Goal: Task Accomplishment & Management: Complete application form

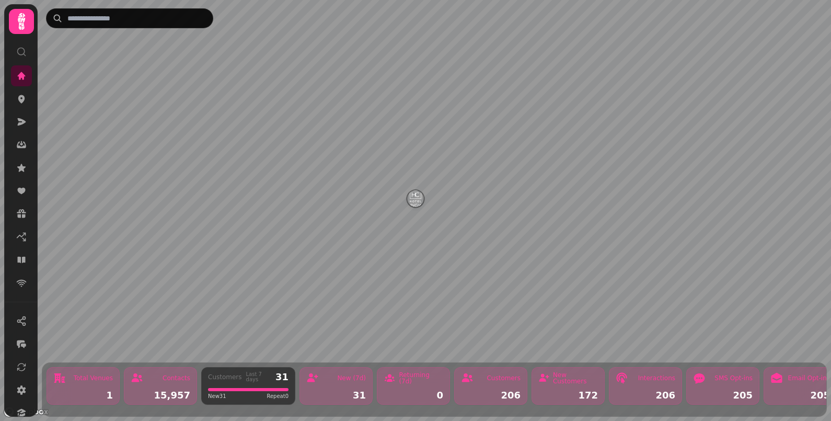
click at [170, 378] on div "Contacts 15,957" at bounding box center [160, 386] width 73 height 38
click at [101, 390] on div "1" at bounding box center [83, 394] width 60 height 9
click at [20, 75] on icon at bounding box center [22, 76] width 8 height 8
click at [18, 22] on icon at bounding box center [21, 21] width 21 height 21
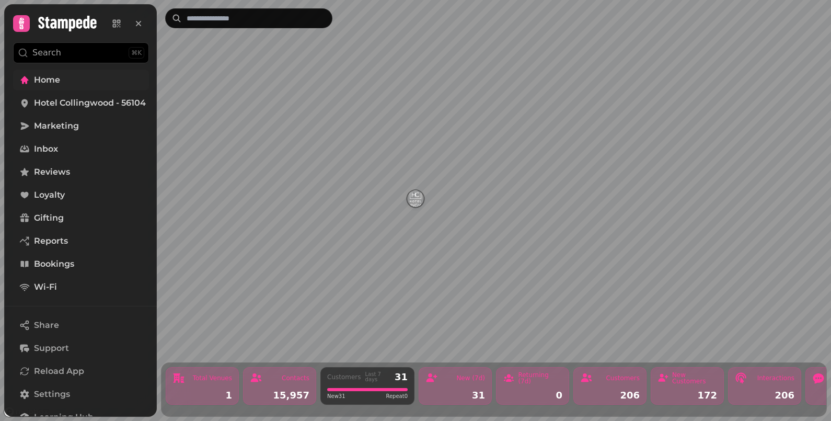
click at [62, 81] on link "Home" at bounding box center [81, 80] width 136 height 21
click at [64, 127] on span "Marketing" at bounding box center [56, 126] width 45 height 13
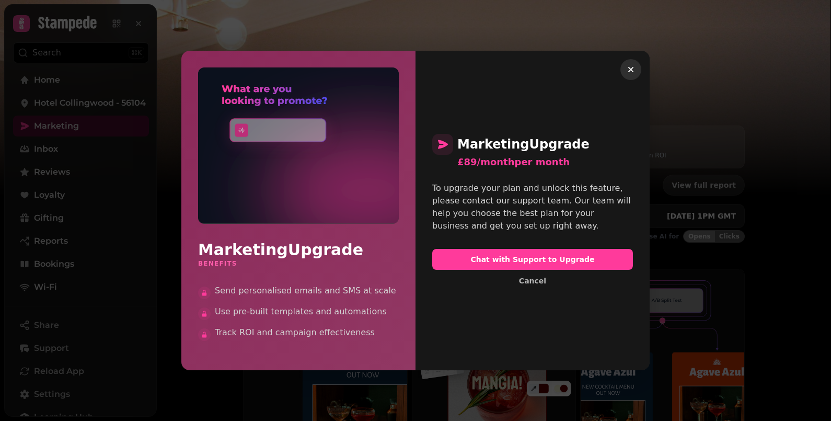
click at [633, 71] on icon "button" at bounding box center [631, 69] width 10 height 10
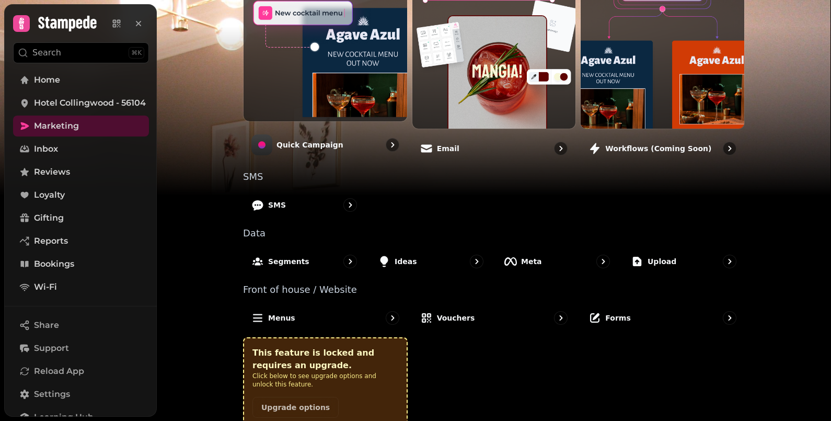
scroll to position [324, 0]
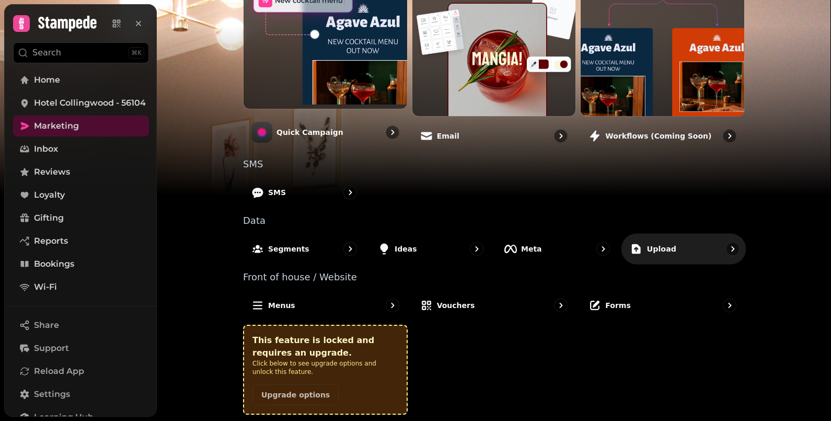
click at [731, 246] on icon "go to" at bounding box center [732, 248] width 3 height 5
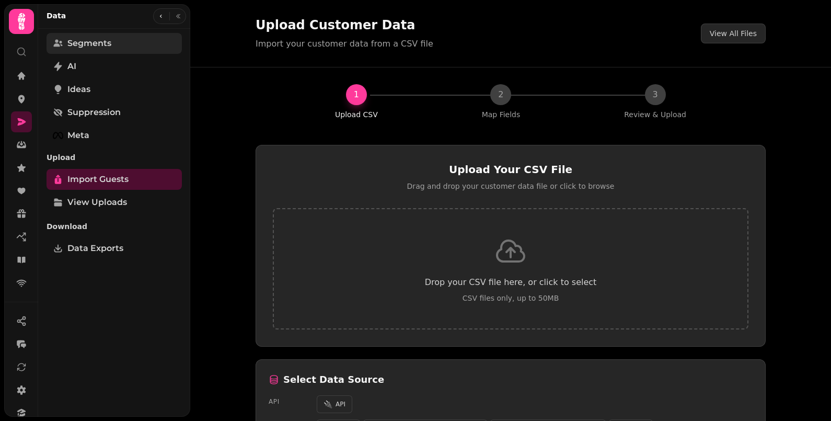
click at [90, 46] on span "Segments" at bounding box center [89, 43] width 44 height 13
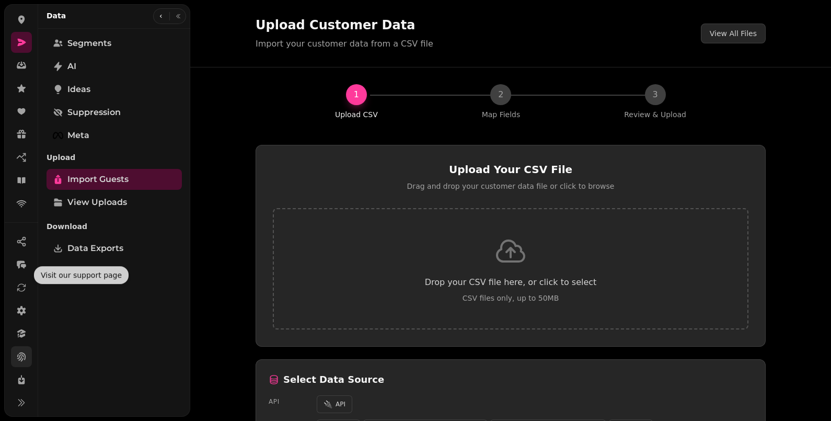
scroll to position [80, 0]
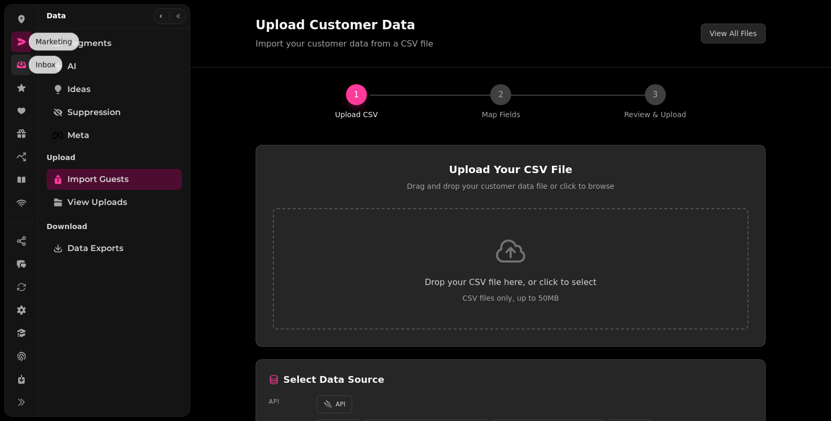
click at [21, 62] on icon at bounding box center [22, 63] width 4 height 5
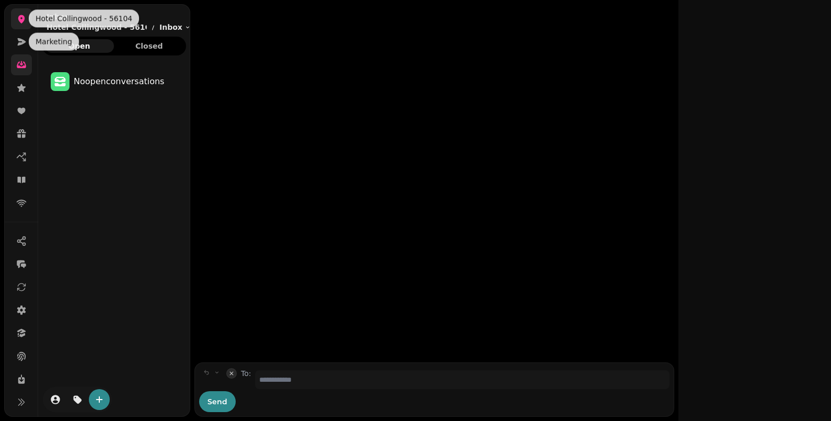
click at [22, 16] on icon at bounding box center [21, 19] width 7 height 8
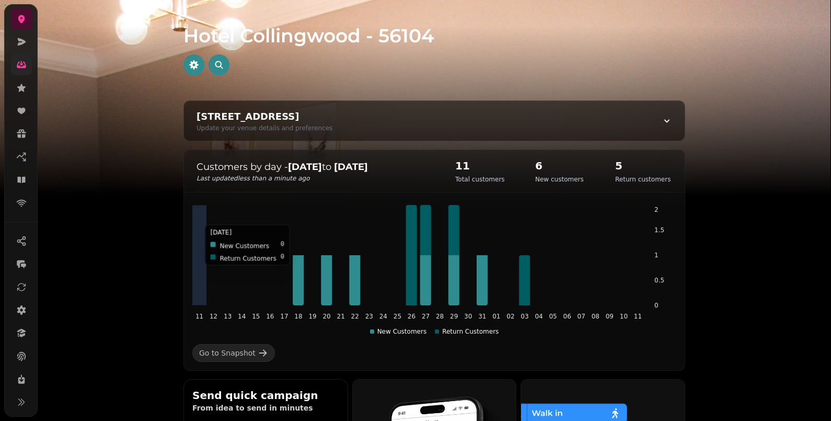
click at [433, 205] on icon "11 12 13 14 15 16 17 18 19 20 21 22 23 24 25 26 27 28 29 30 31 01 02 03 04 05 0…" at bounding box center [434, 270] width 484 height 131
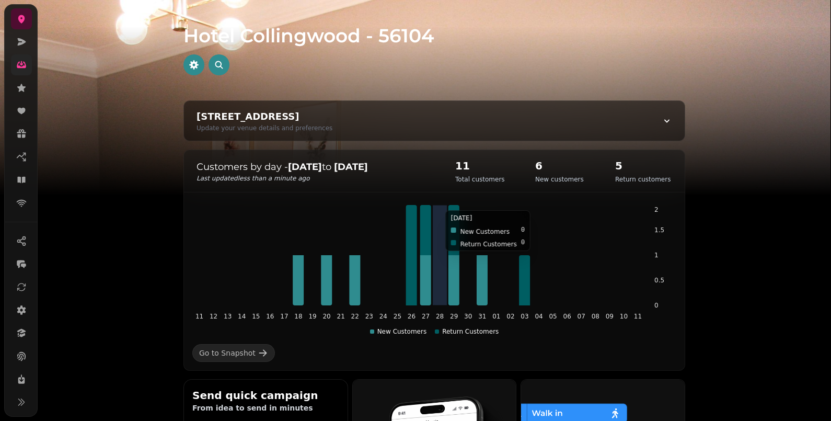
drag, startPoint x: 433, startPoint y: 204, endPoint x: 319, endPoint y: 247, distance: 121.7
click at [319, 247] on icon "11 12 13 14 15 16 17 18 19 20 21 22 23 24 25 26 27 28 29 30 31 01 02 03 04 05 0…" at bounding box center [434, 270] width 484 height 131
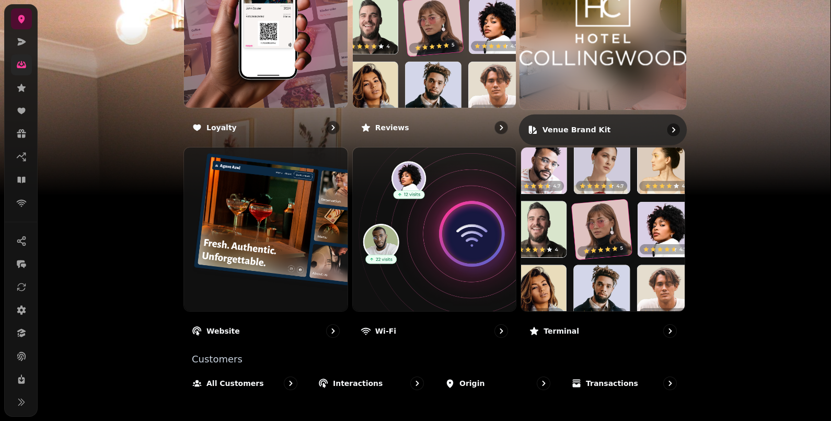
scroll to position [639, 0]
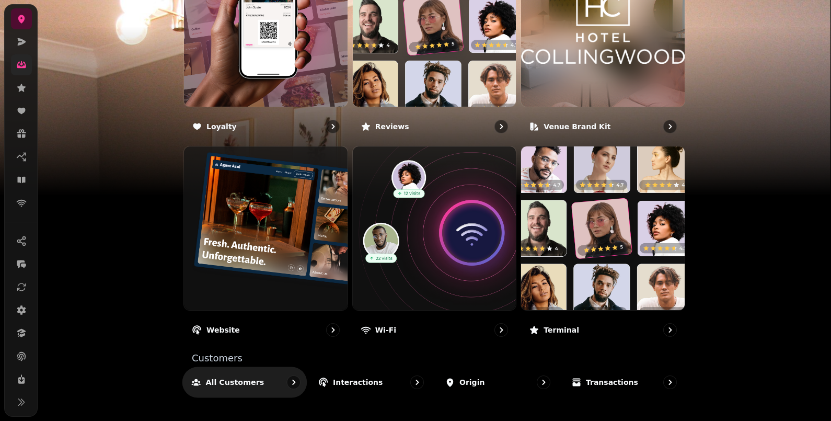
click at [253, 381] on div "All customers" at bounding box center [244, 381] width 125 height 31
select select "**"
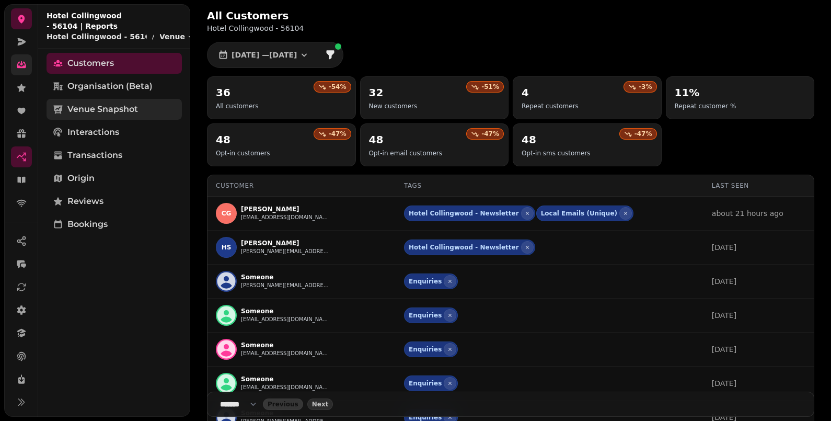
click at [107, 103] on span "Venue Snapshot" at bounding box center [102, 109] width 71 height 13
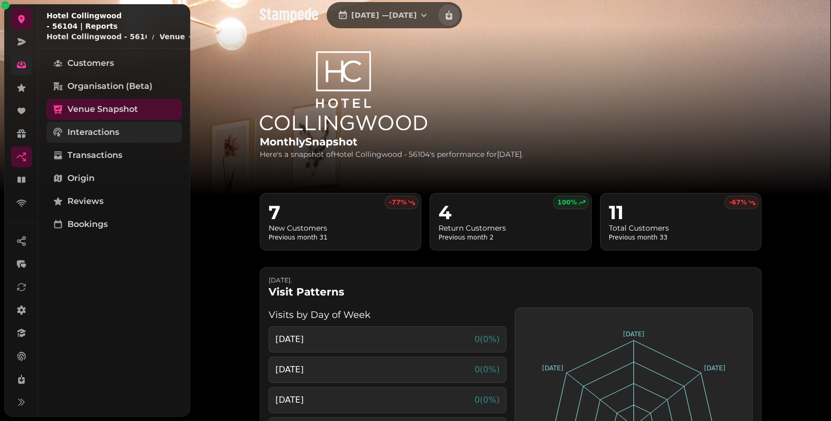
click at [105, 126] on span "Interactions" at bounding box center [93, 132] width 52 height 13
select select "**"
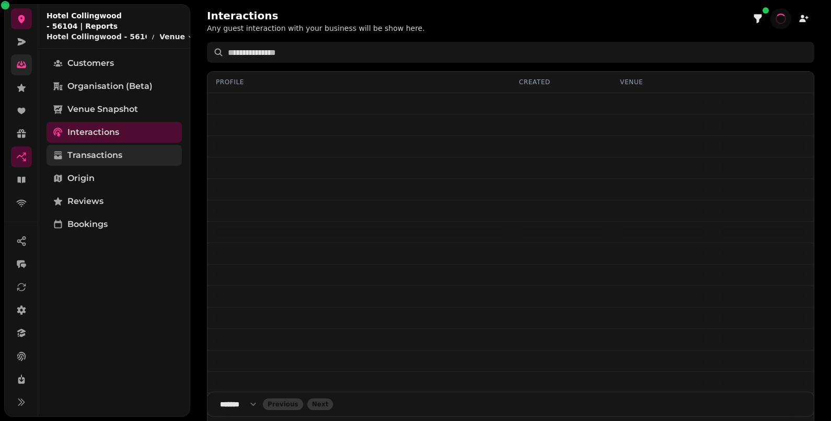
click at [102, 149] on span "Transactions" at bounding box center [94, 155] width 55 height 13
select select "**"
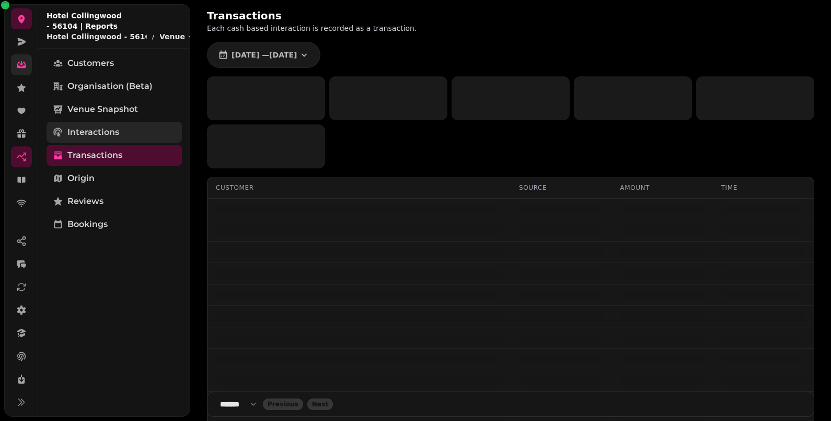
click at [99, 126] on span "Interactions" at bounding box center [93, 132] width 52 height 13
select select "**"
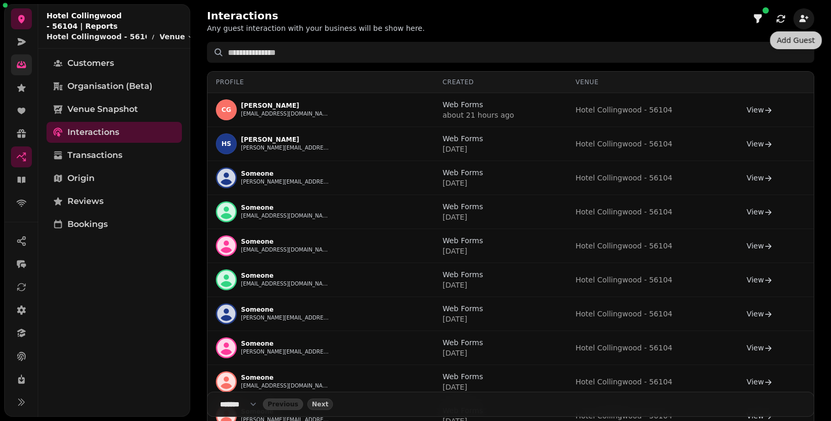
click at [799, 18] on icon "button" at bounding box center [803, 18] width 9 height 7
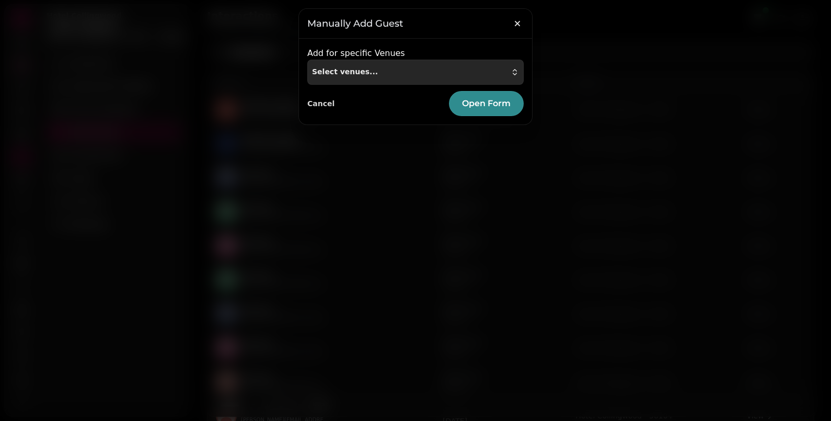
click at [422, 76] on div "Select venues..." at bounding box center [415, 72] width 207 height 8
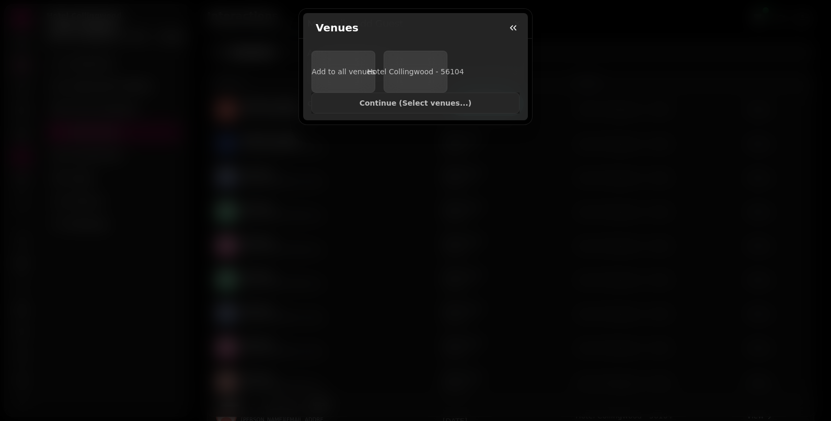
click at [374, 42] on div "Venues" at bounding box center [415, 27] width 225 height 29
click at [508, 33] on icon "button" at bounding box center [513, 27] width 10 height 10
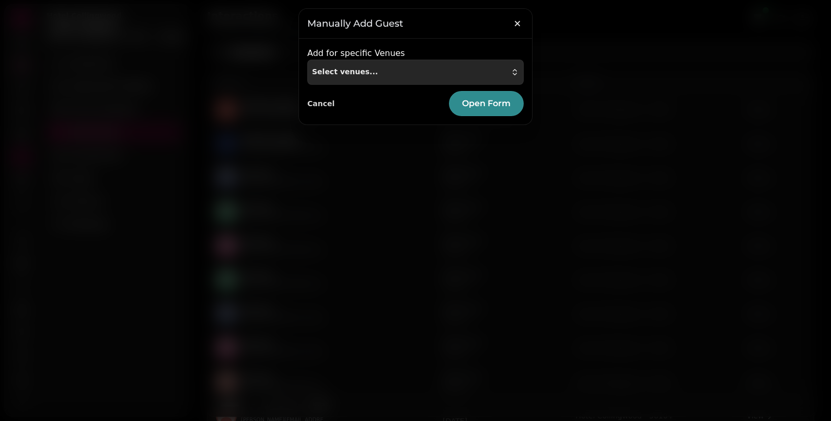
click at [516, 75] on icon "button" at bounding box center [515, 74] width 4 height 2
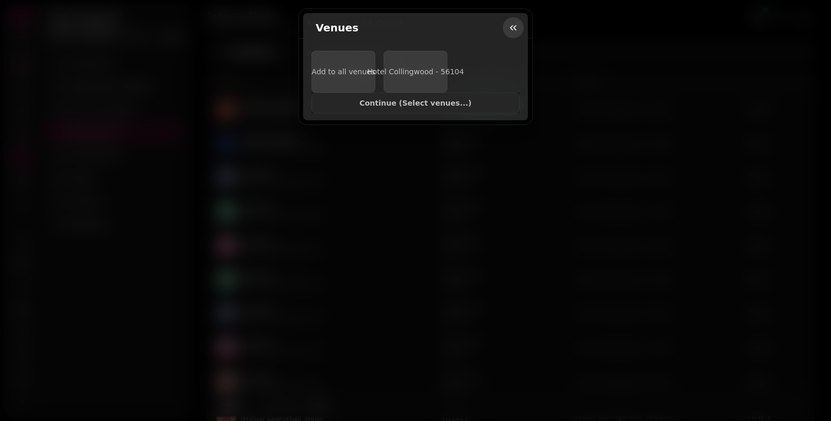
click at [508, 33] on icon "button" at bounding box center [513, 27] width 10 height 10
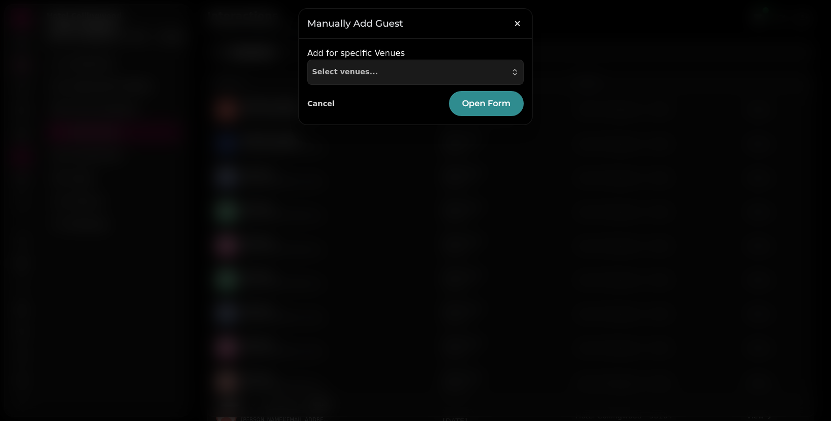
click at [397, 24] on h3 "Manually Add Guest" at bounding box center [415, 23] width 216 height 13
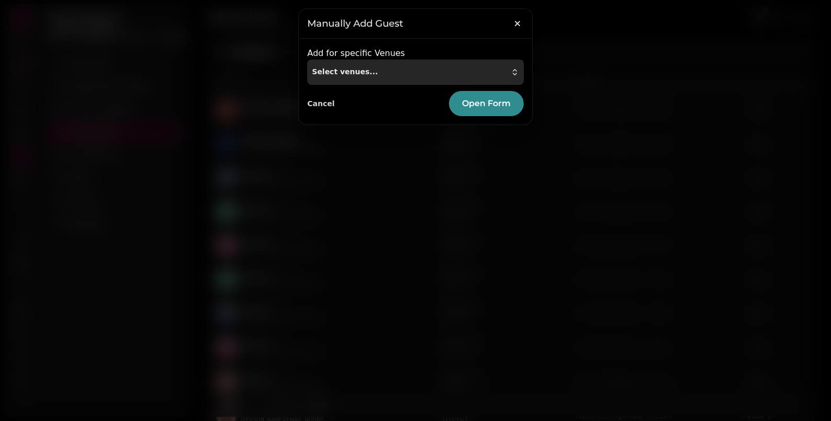
click at [344, 74] on span "Select venues..." at bounding box center [345, 72] width 66 height 8
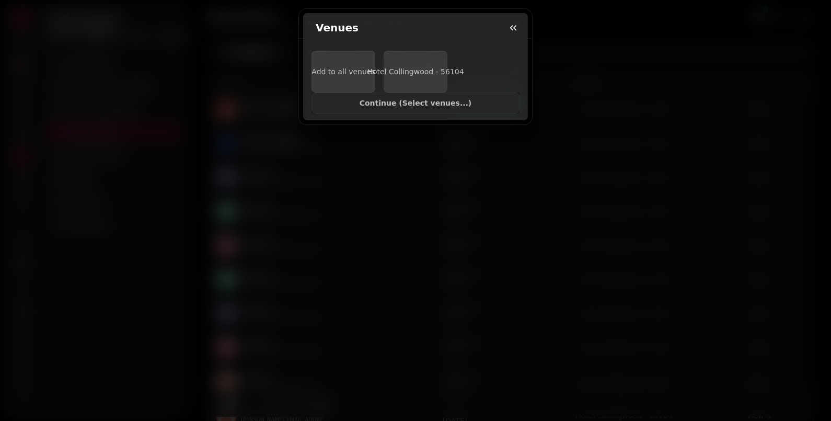
click at [337, 35] on h2 "Venues" at bounding box center [334, 27] width 47 height 15
click at [335, 35] on h2 "Venues" at bounding box center [334, 27] width 47 height 15
click at [334, 42] on div "Venues" at bounding box center [415, 27] width 225 height 29
click at [503, 38] on button "button" at bounding box center [513, 27] width 21 height 21
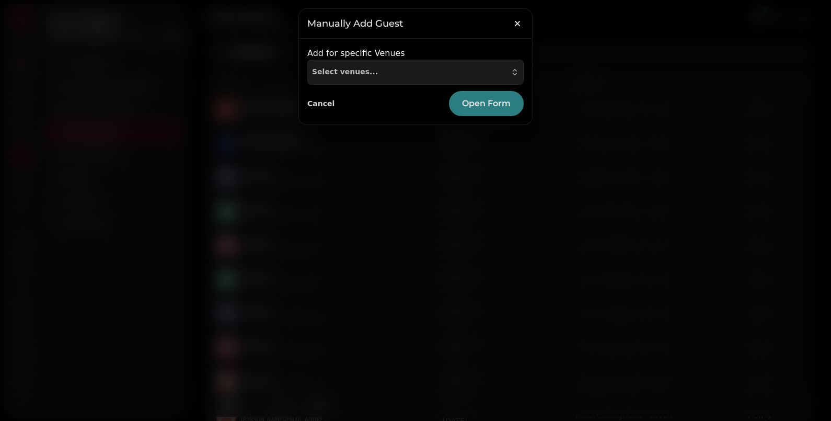
click at [493, 108] on span "Open Form" at bounding box center [486, 103] width 49 height 8
